Goal: Task Accomplishment & Management: Use online tool/utility

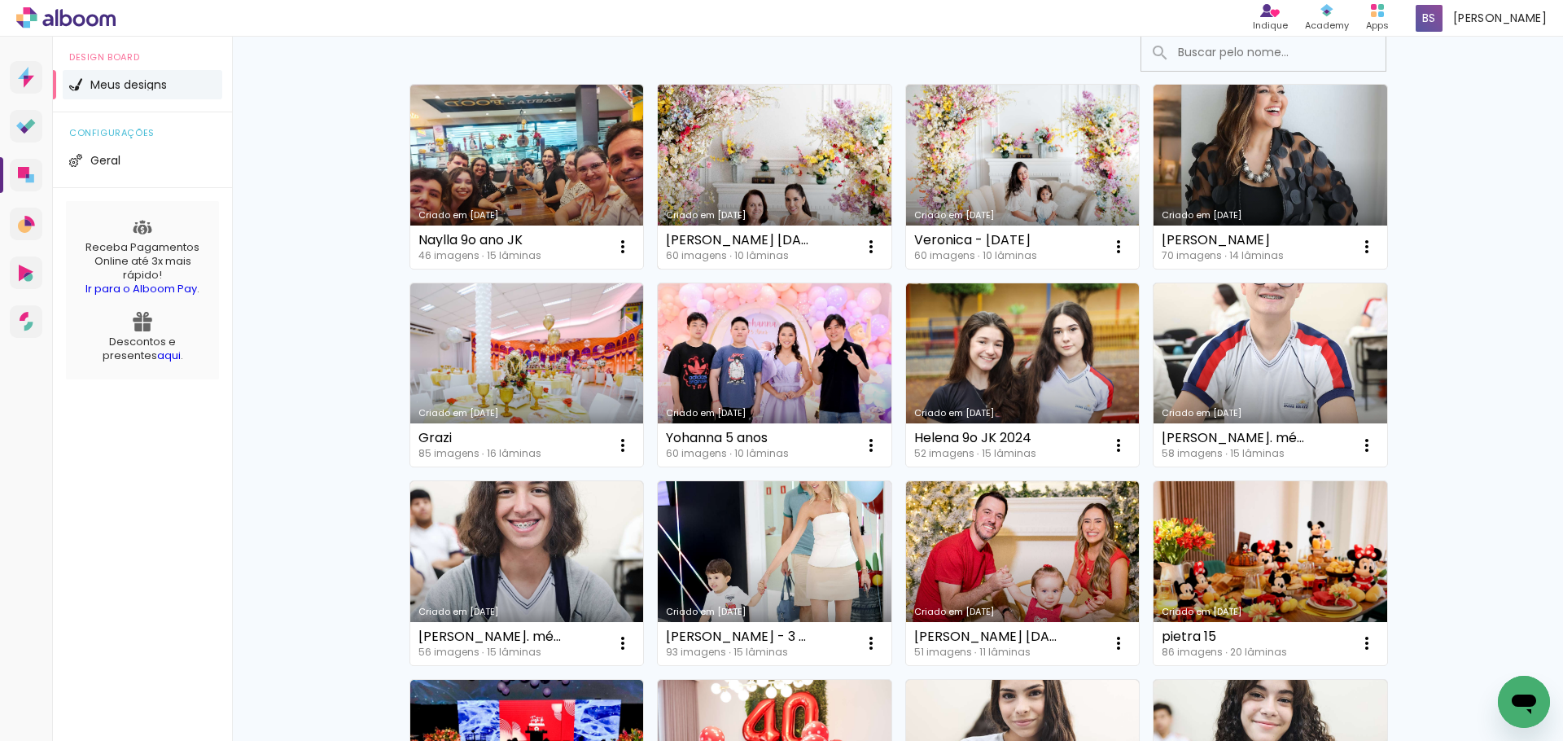
scroll to position [123, 0]
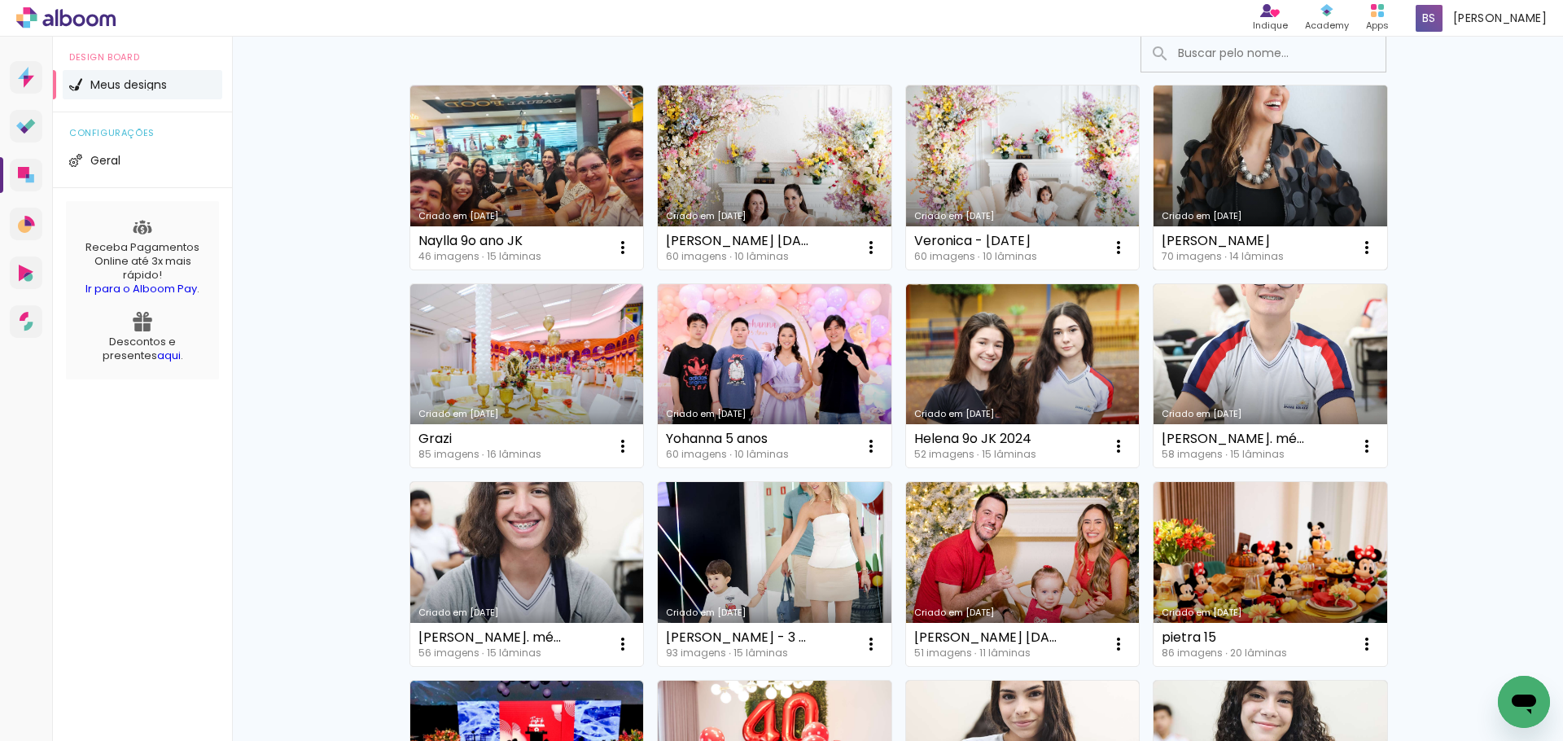
click at [1256, 155] on link "Criado em [DATE]" at bounding box center [1271, 178] width 234 height 184
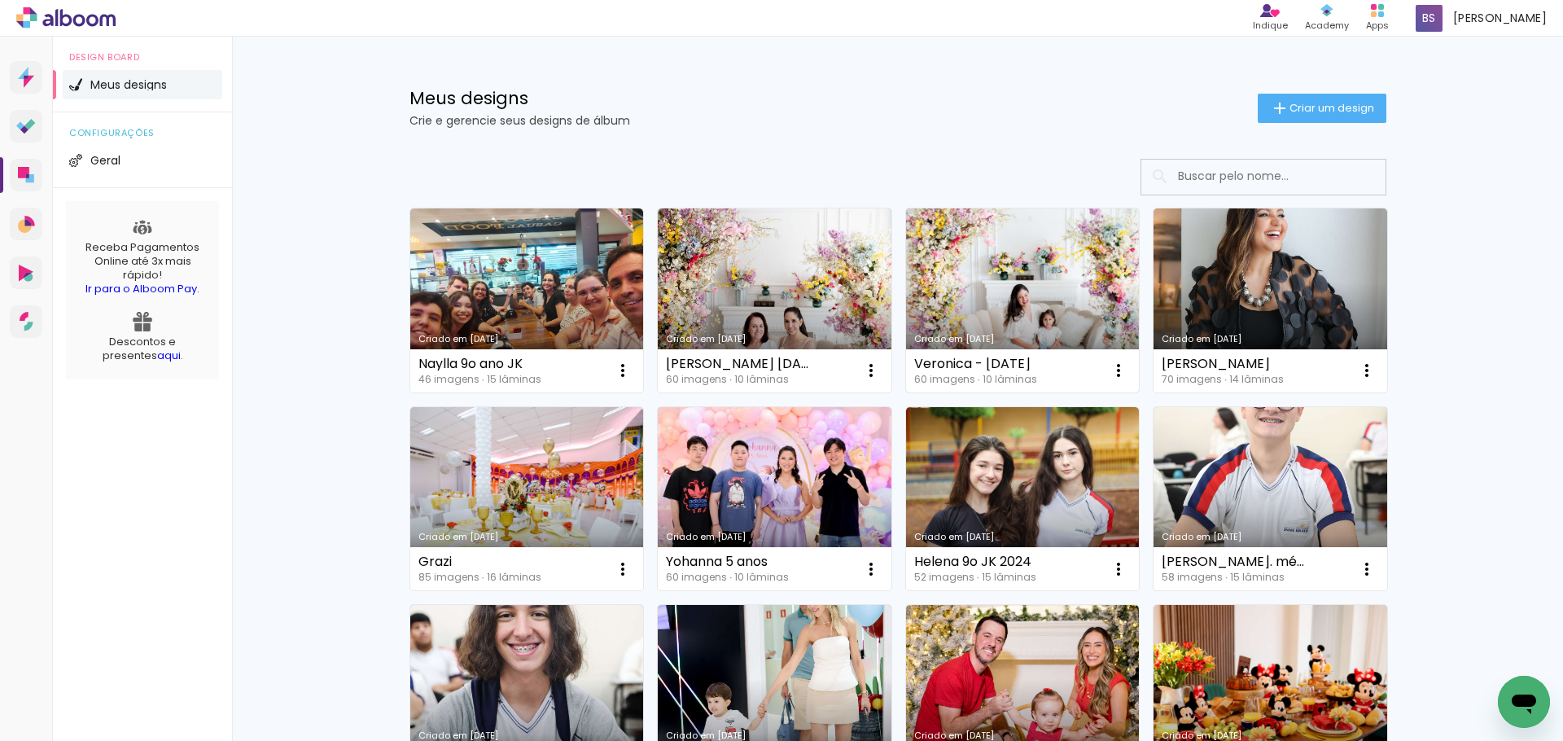
scroll to position [4, 0]
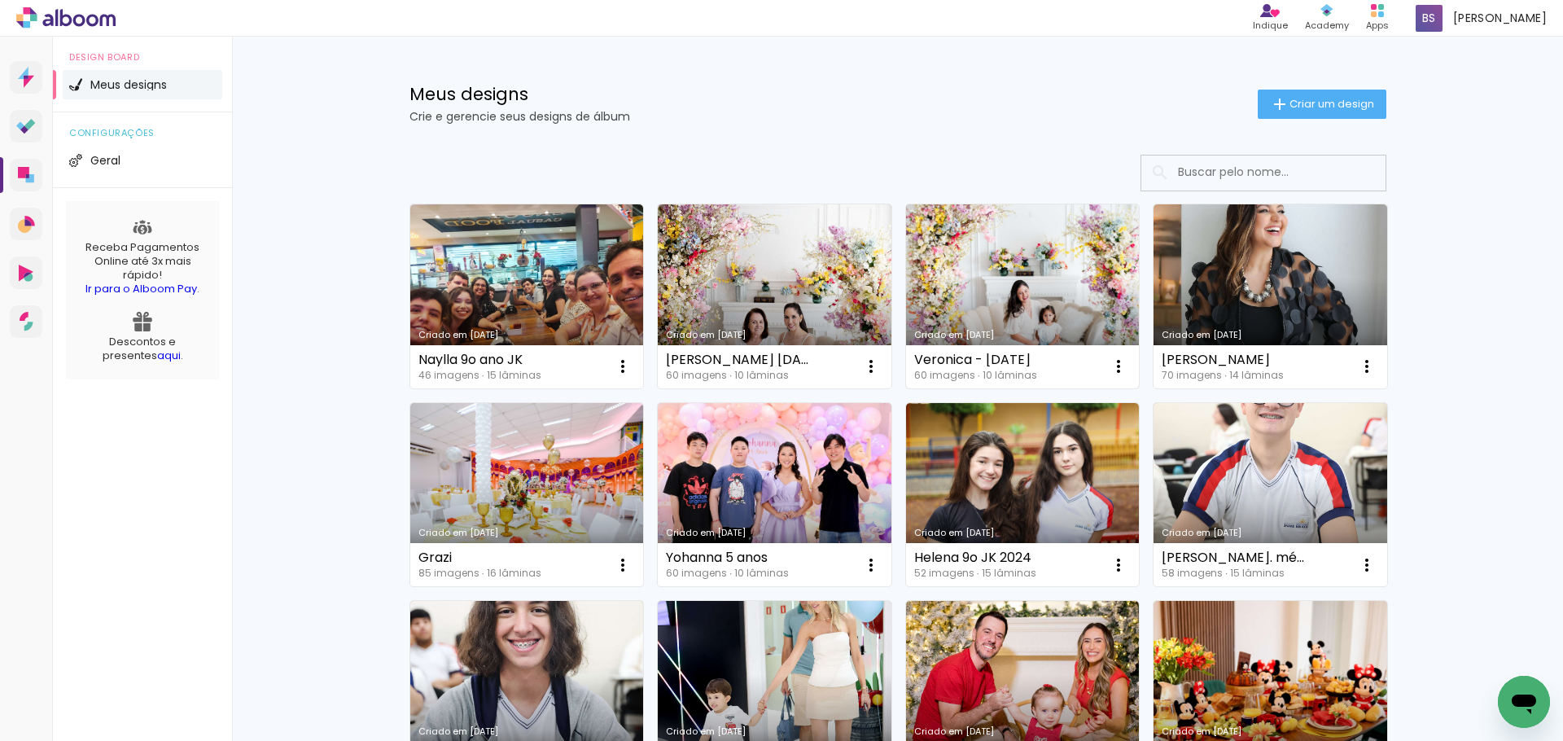
click at [986, 252] on link "Criado em [DATE]" at bounding box center [1023, 296] width 234 height 184
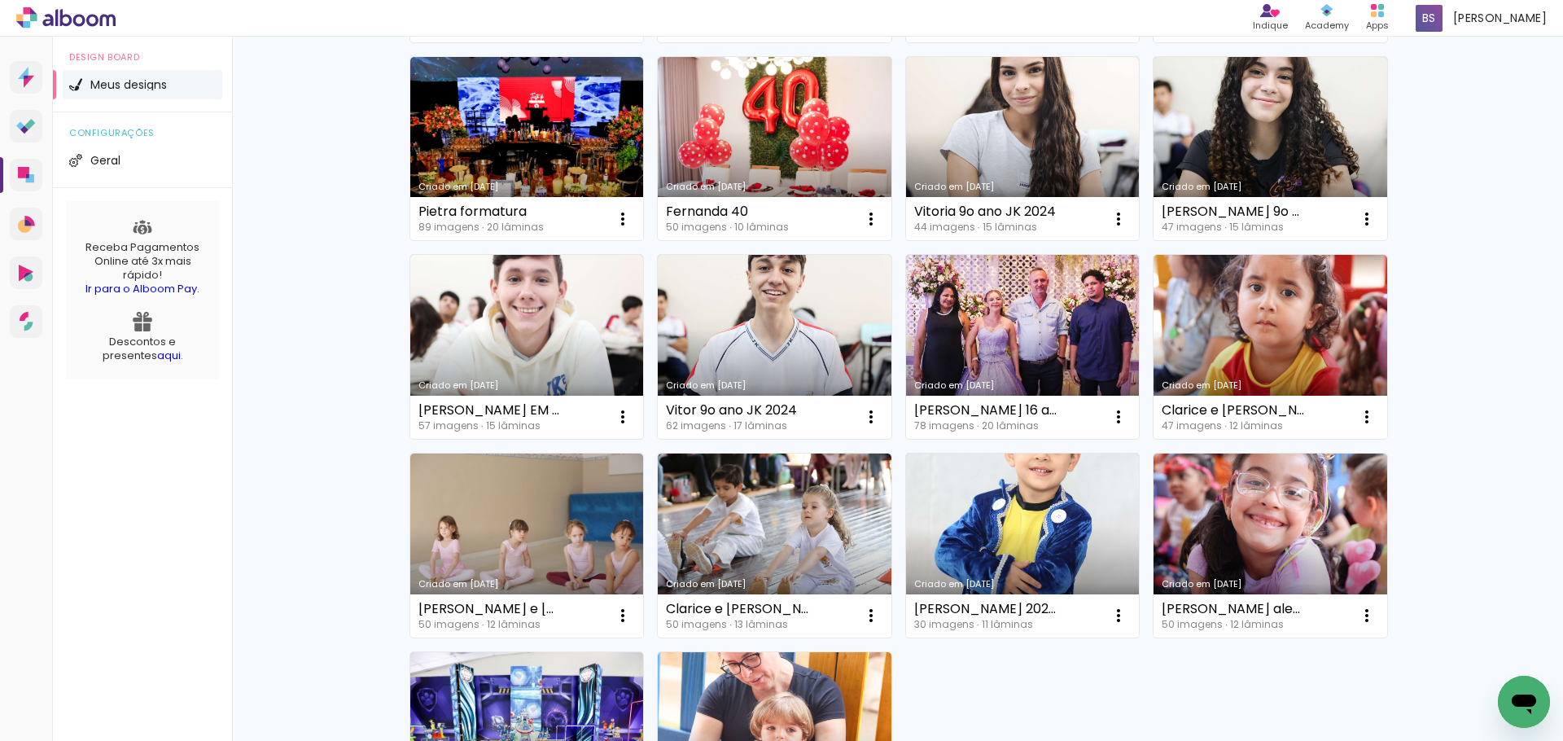
scroll to position [959, 0]
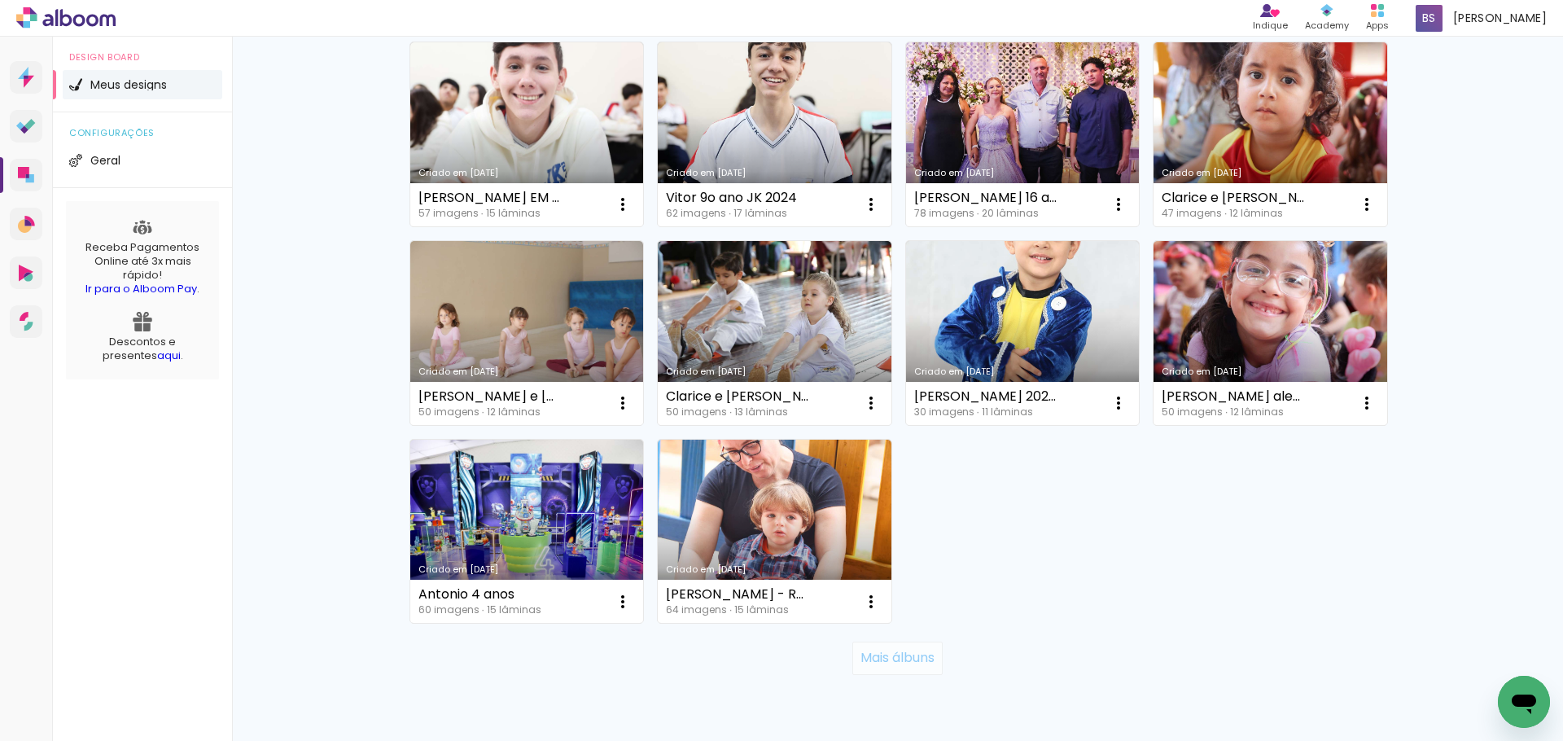
click at [0, 0] on slot "Mais álbuns" at bounding box center [0, 0] width 0 height 0
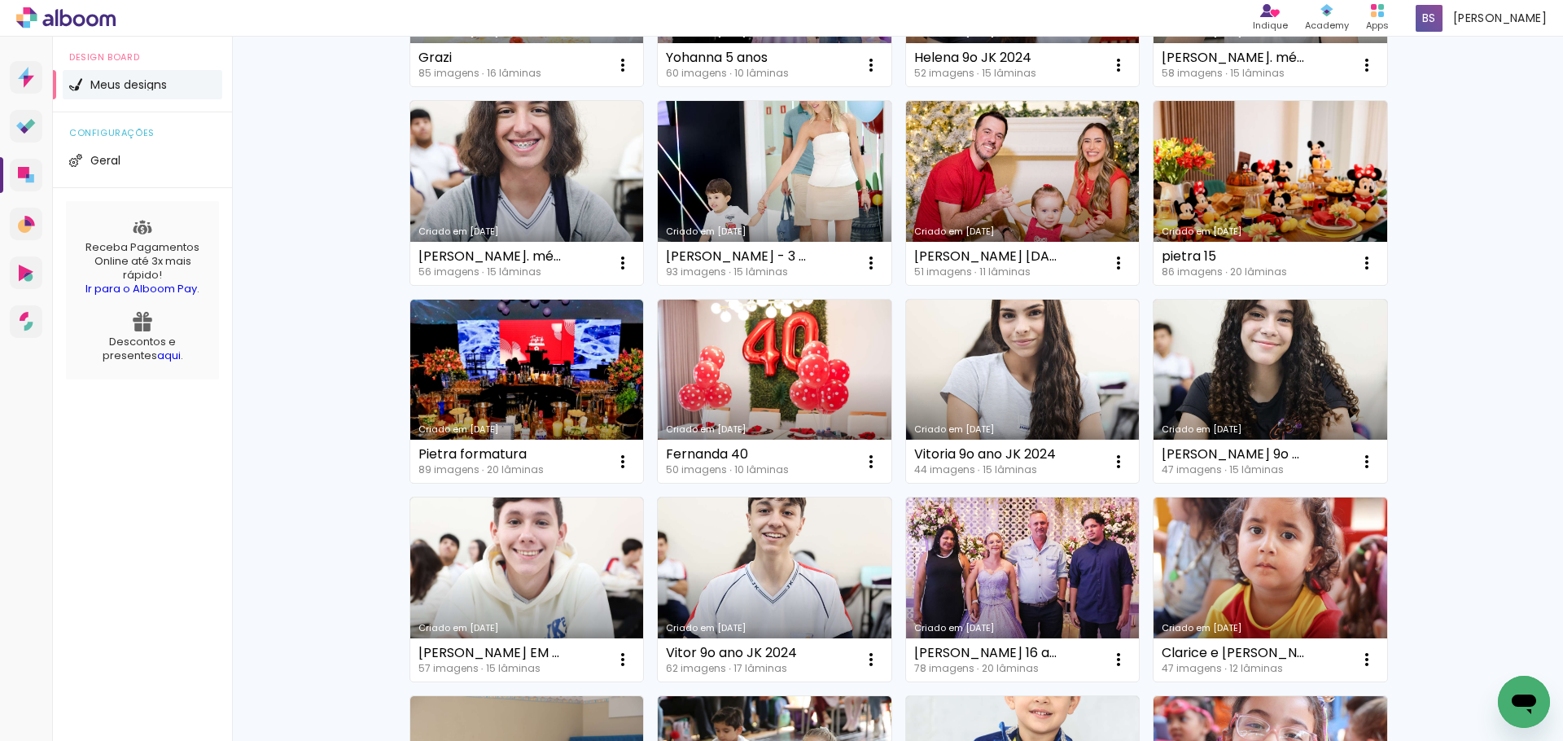
scroll to position [0, 0]
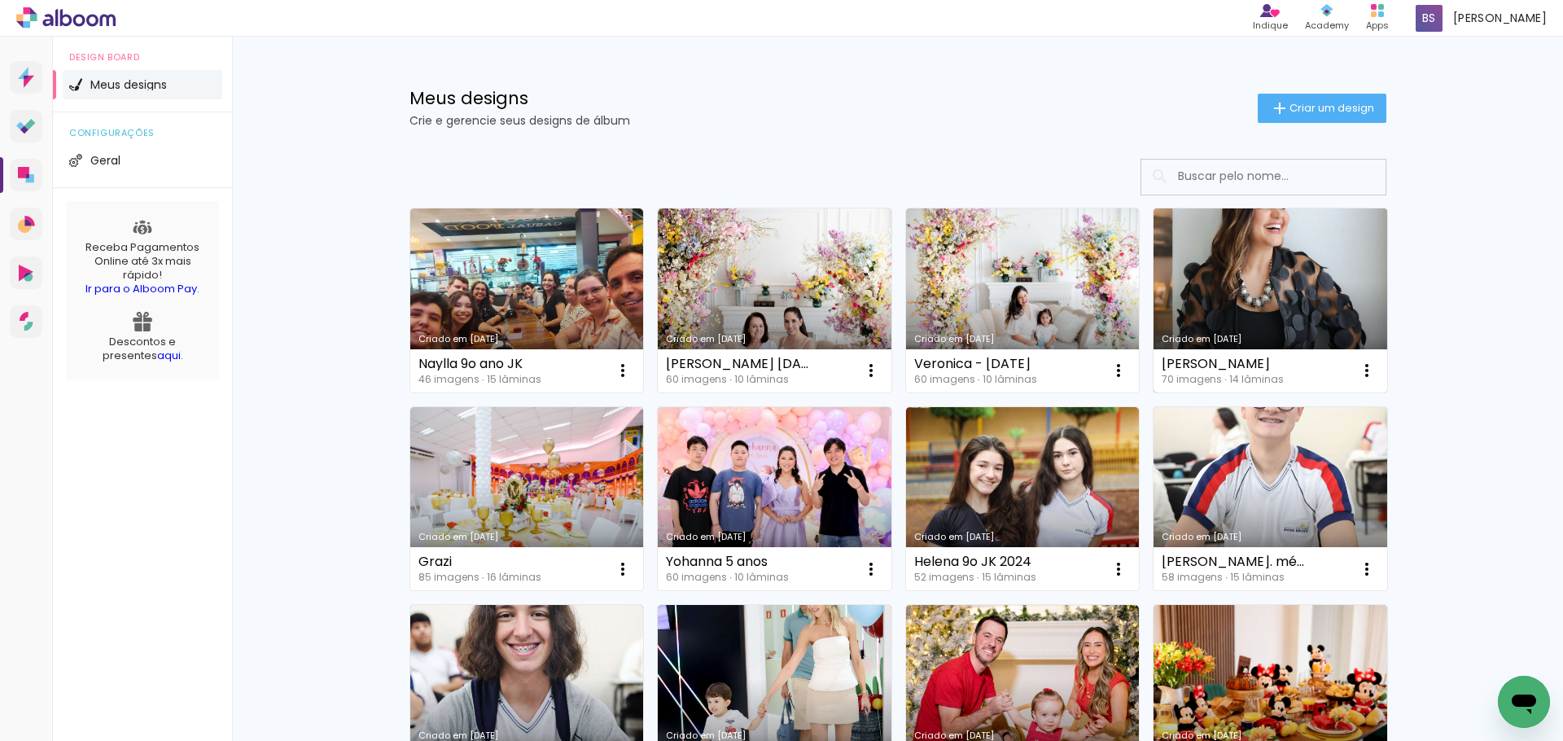
click at [1284, 294] on link "Criado em [DATE]" at bounding box center [1271, 300] width 234 height 184
